Goal: Find specific page/section: Find specific page/section

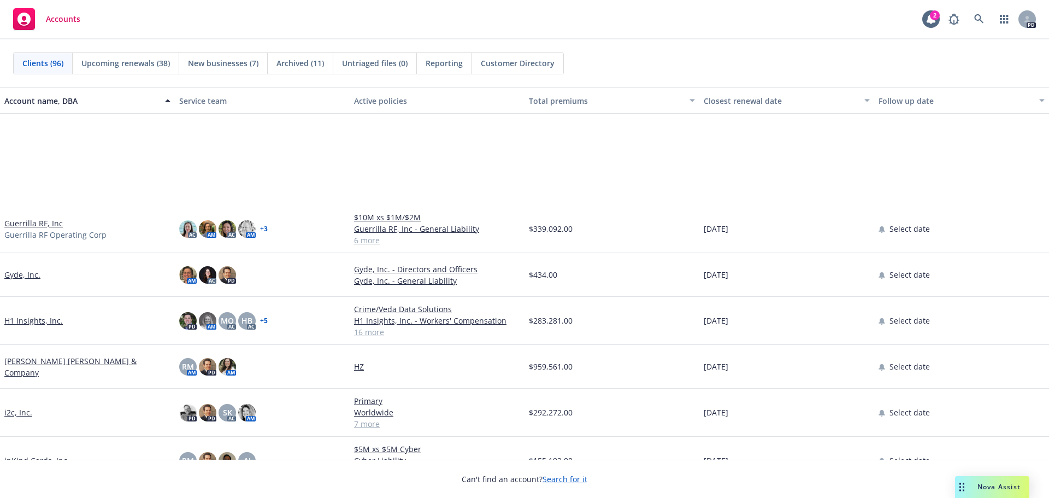
scroll to position [1640, 0]
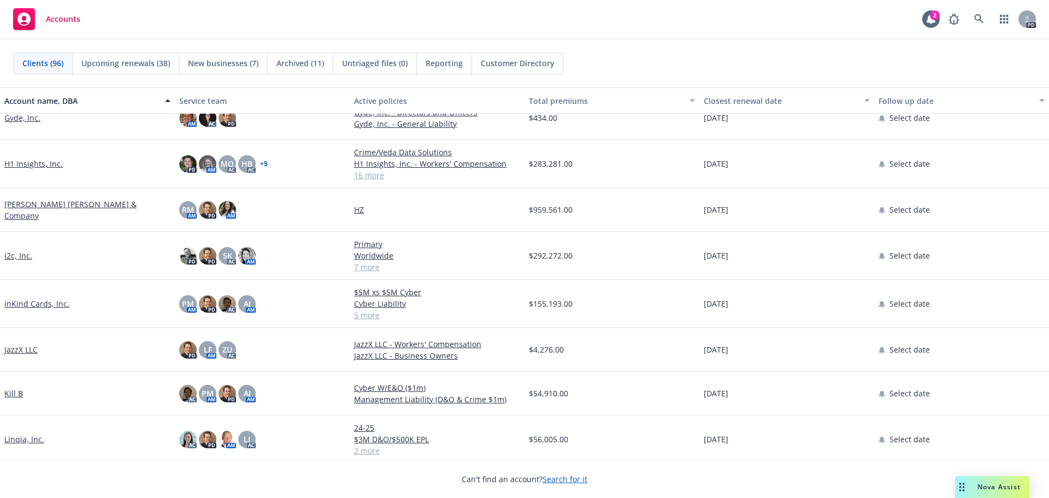
click at [35, 163] on link "H1 Insights, Inc." at bounding box center [33, 163] width 58 height 11
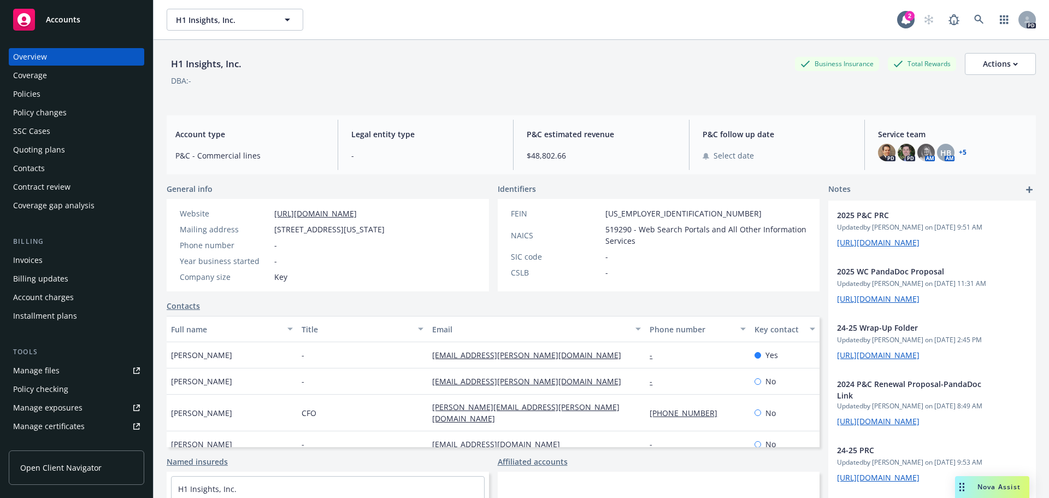
click at [32, 95] on div "Policies" at bounding box center [26, 93] width 27 height 17
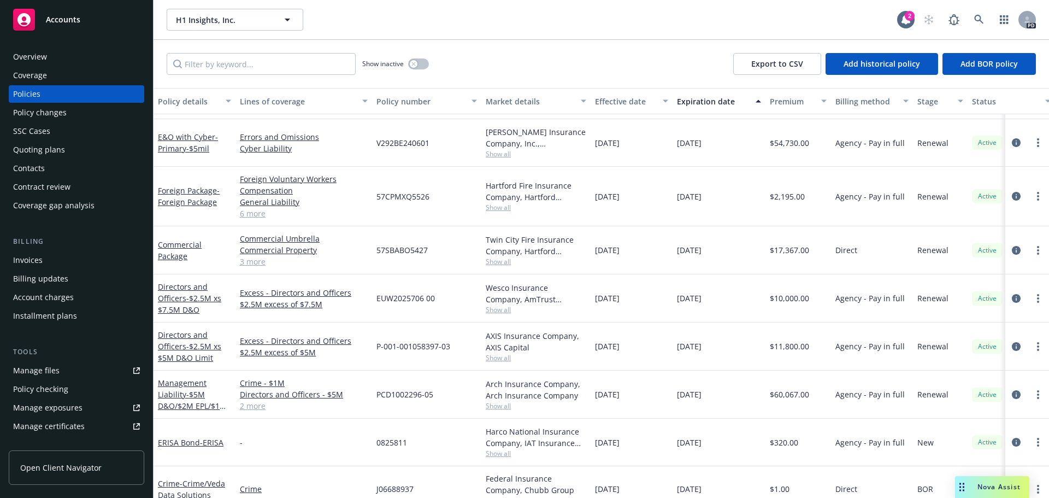
scroll to position [219, 0]
